Goal: Information Seeking & Learning: Learn about a topic

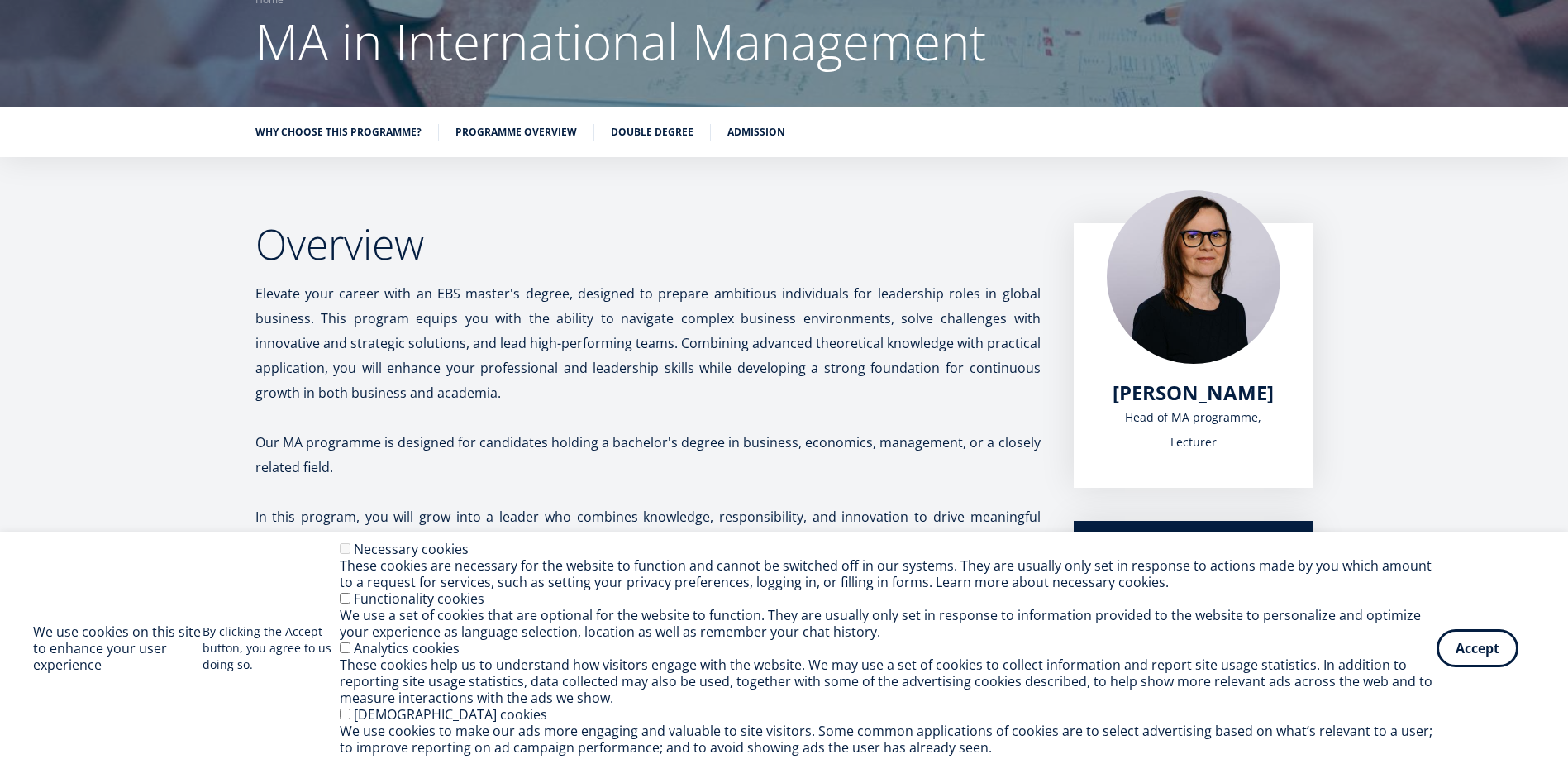
scroll to position [414, 0]
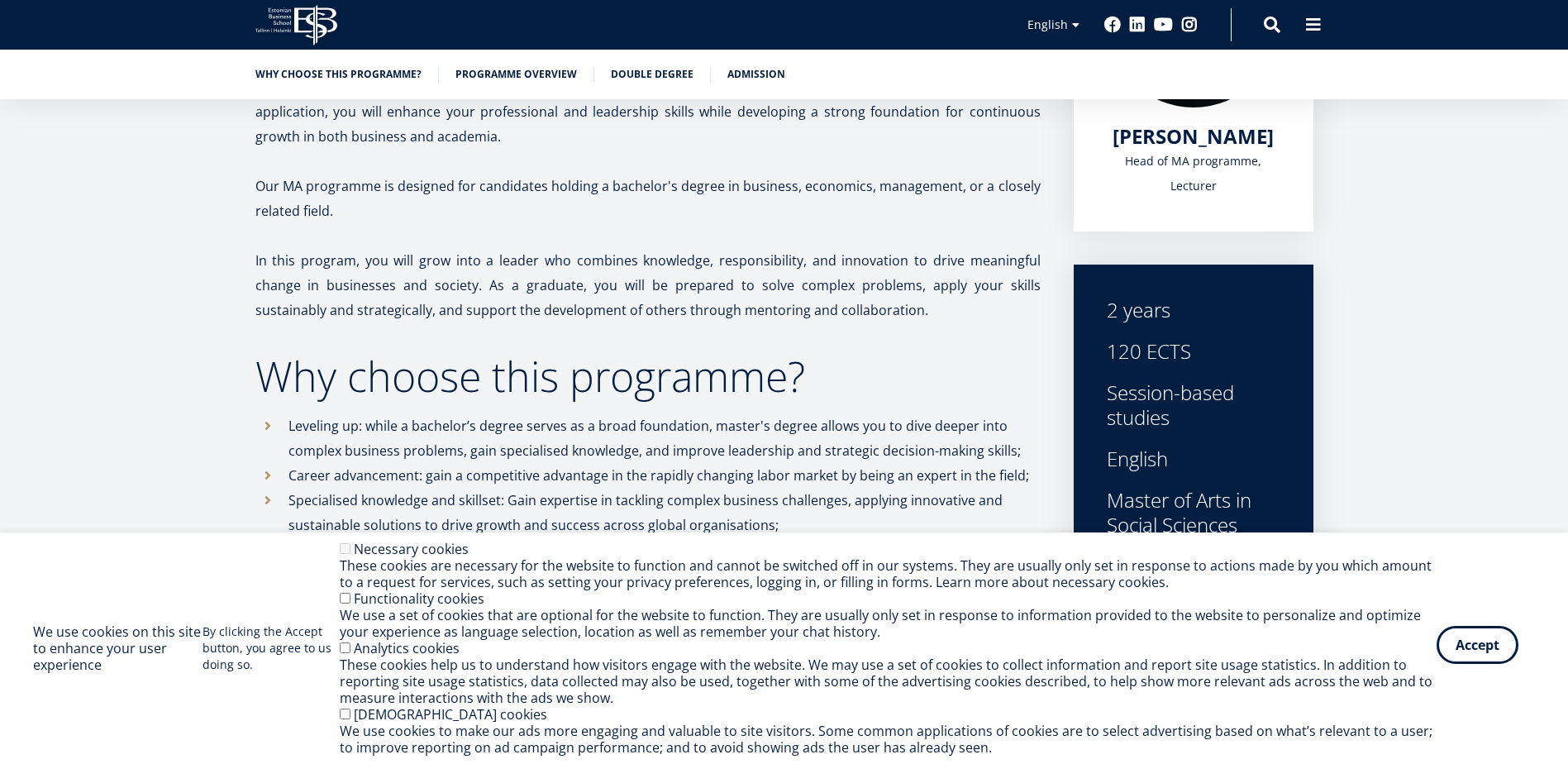
click at [1490, 646] on button "Accept" at bounding box center [1477, 645] width 82 height 38
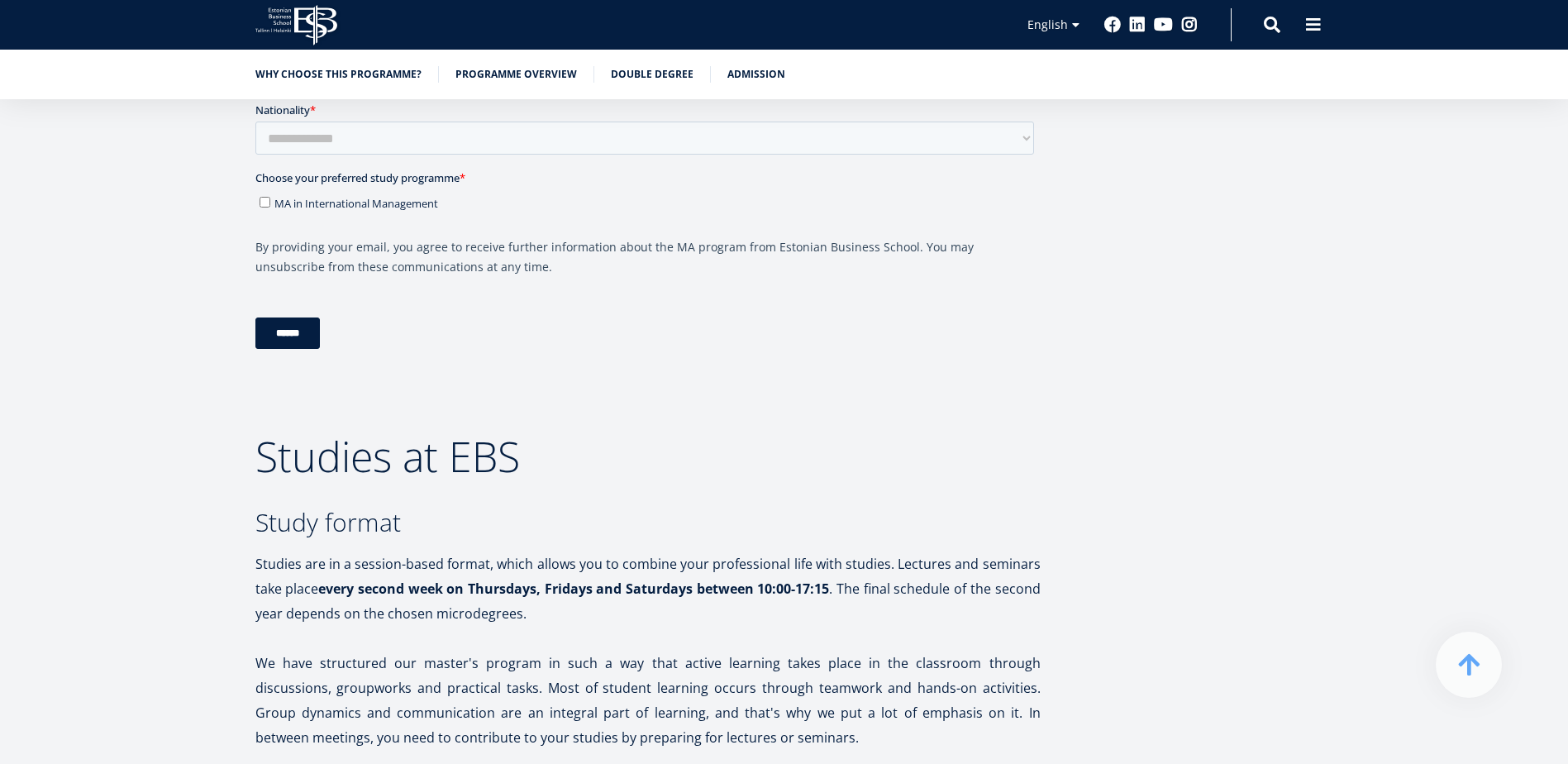
scroll to position [2844, 0]
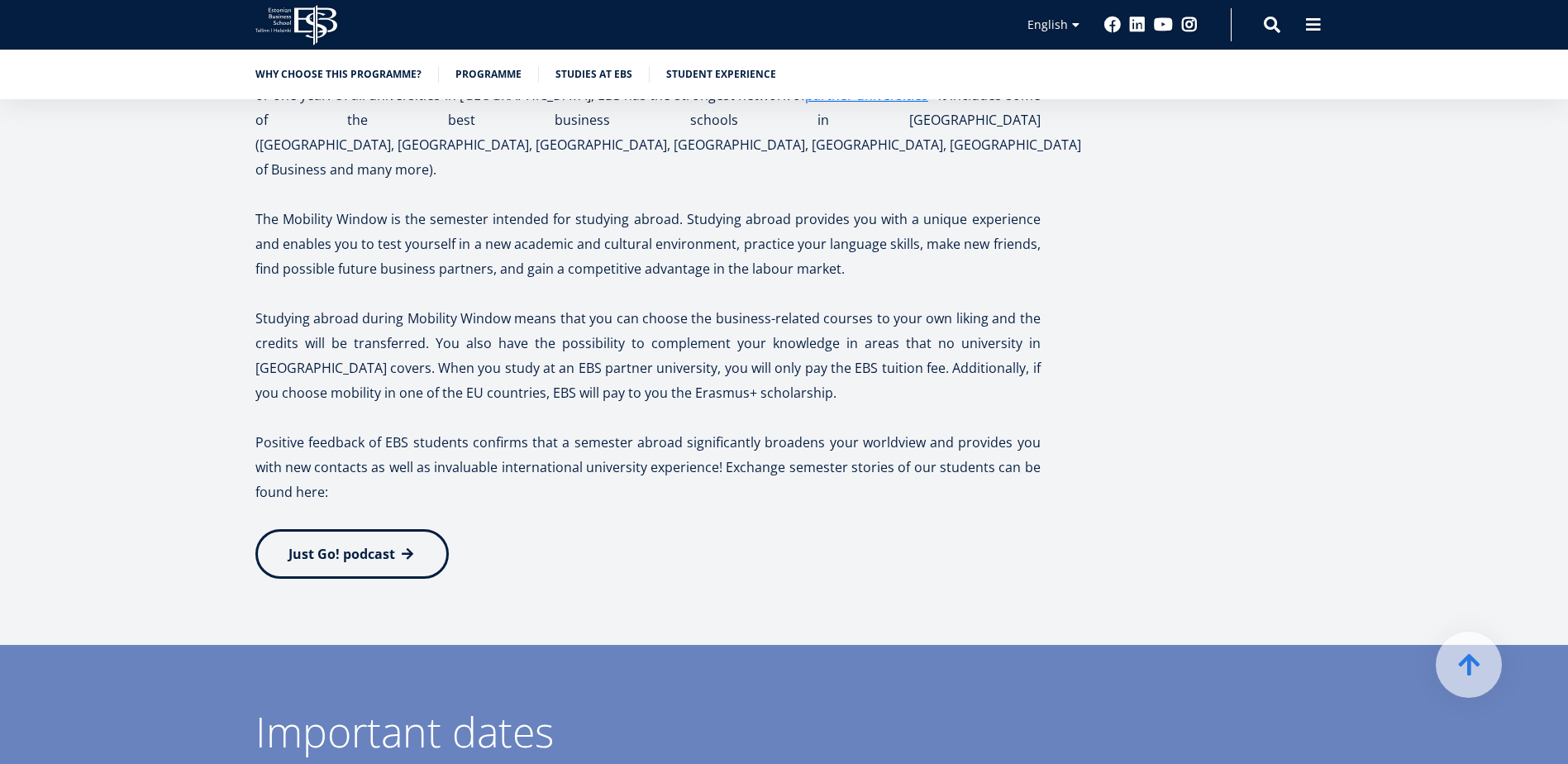
scroll to position [3836, 0]
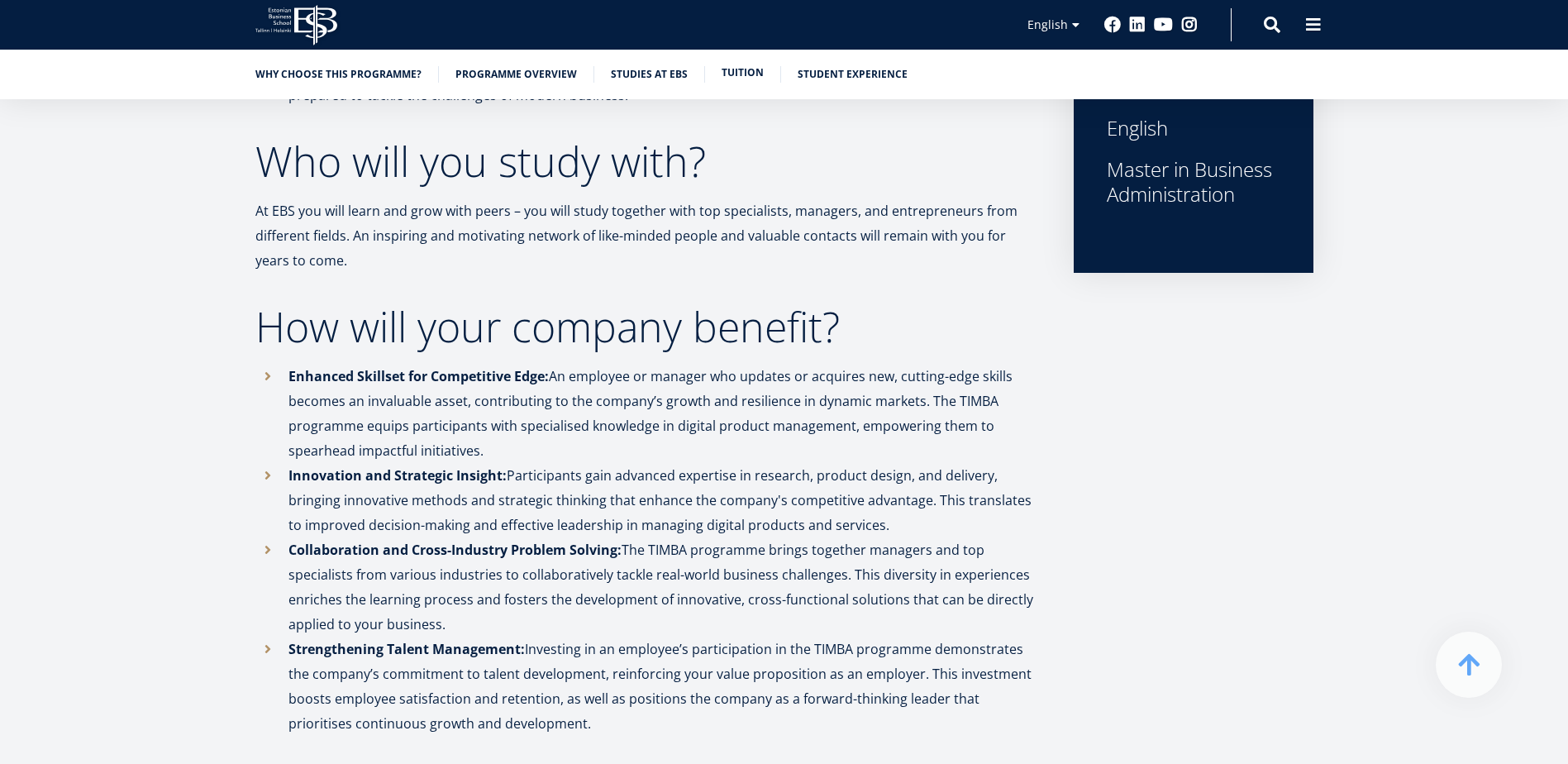
click at [726, 67] on link "Tuition" at bounding box center [742, 73] width 42 height 16
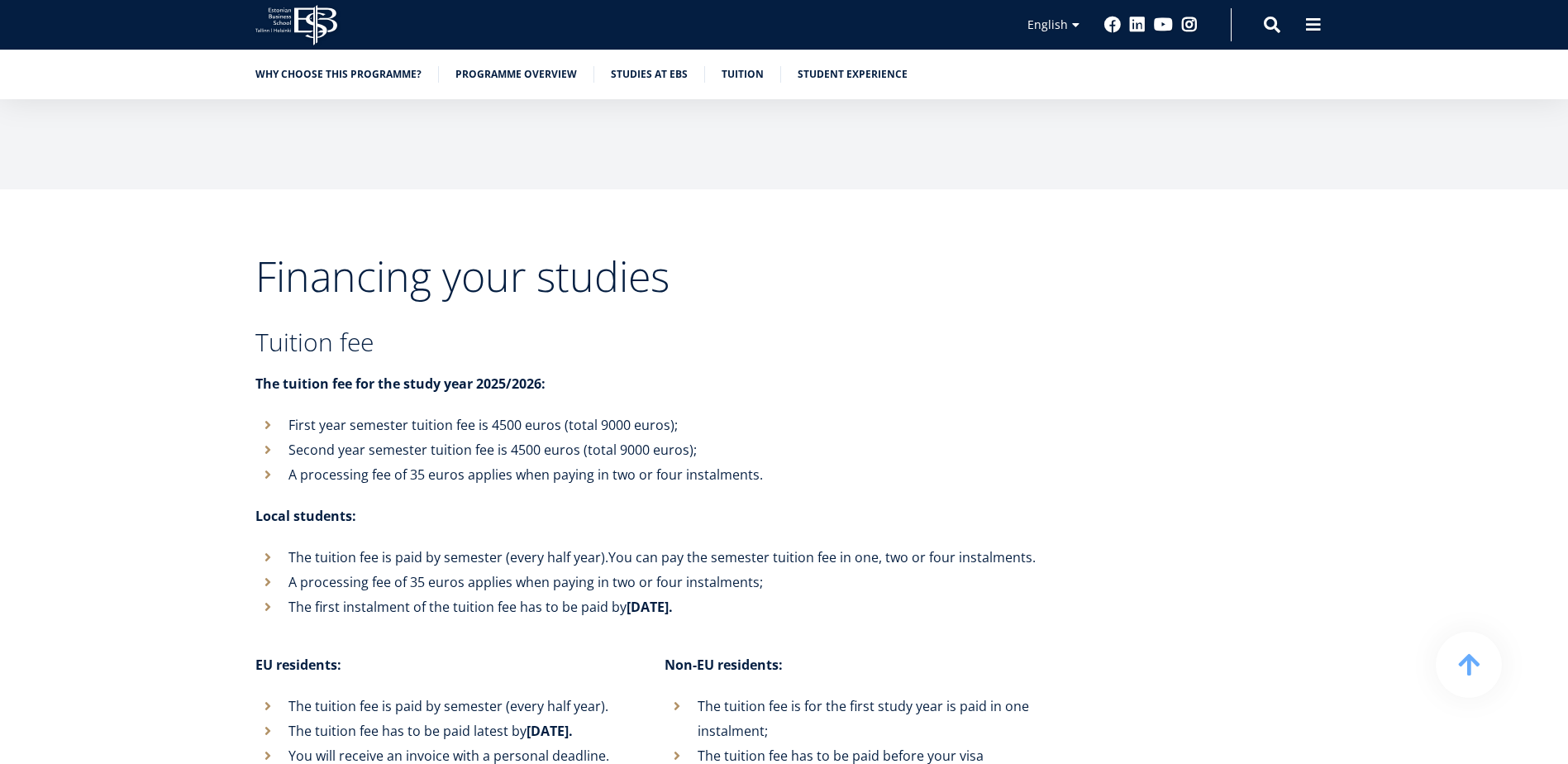
scroll to position [5413, 0]
